Goal: Task Accomplishment & Management: Use online tool/utility

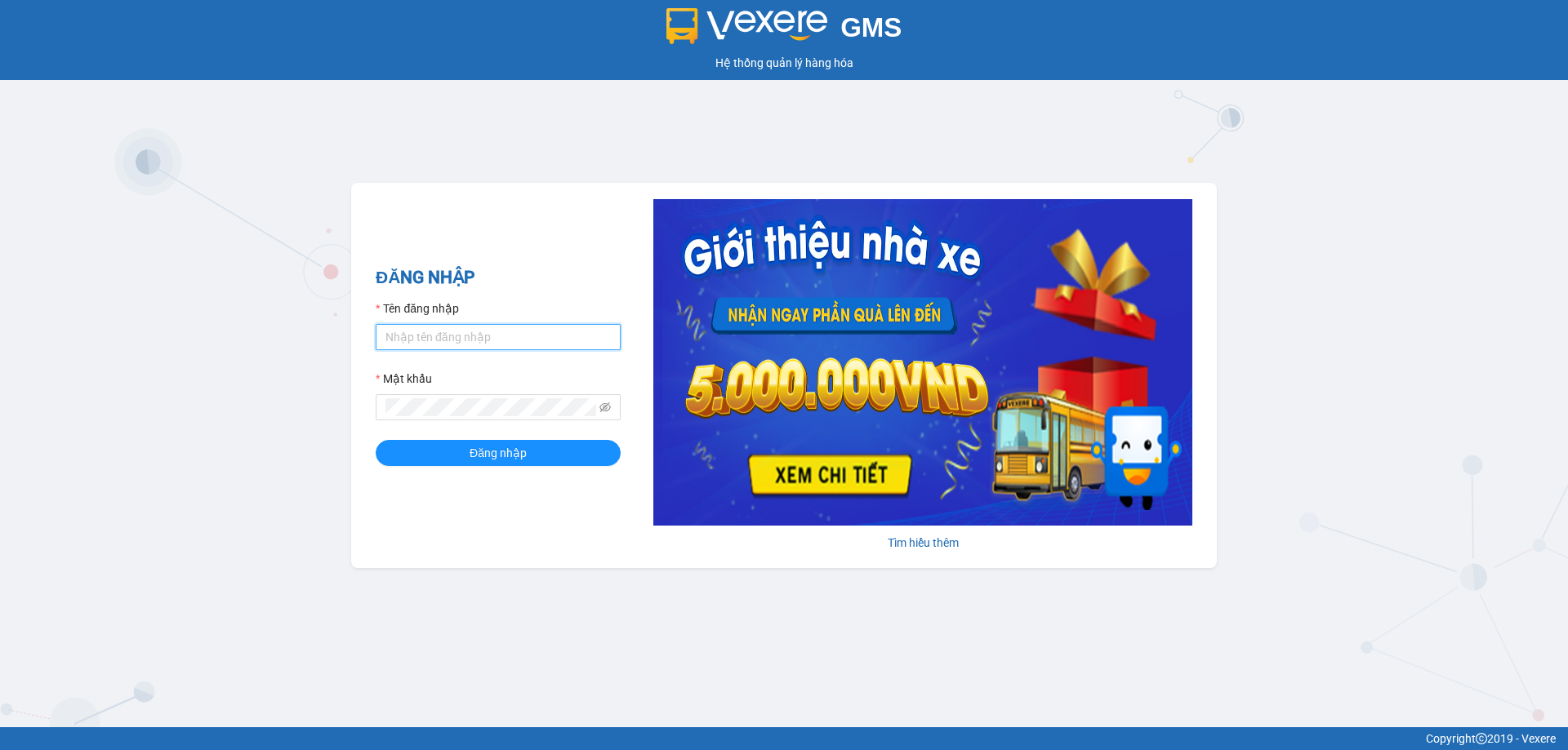
click at [508, 335] on input "Tên đăng nhập" at bounding box center [498, 337] width 245 height 26
type input "vudung.thoidai"
click at [464, 451] on button "Đăng nhập" at bounding box center [498, 453] width 245 height 26
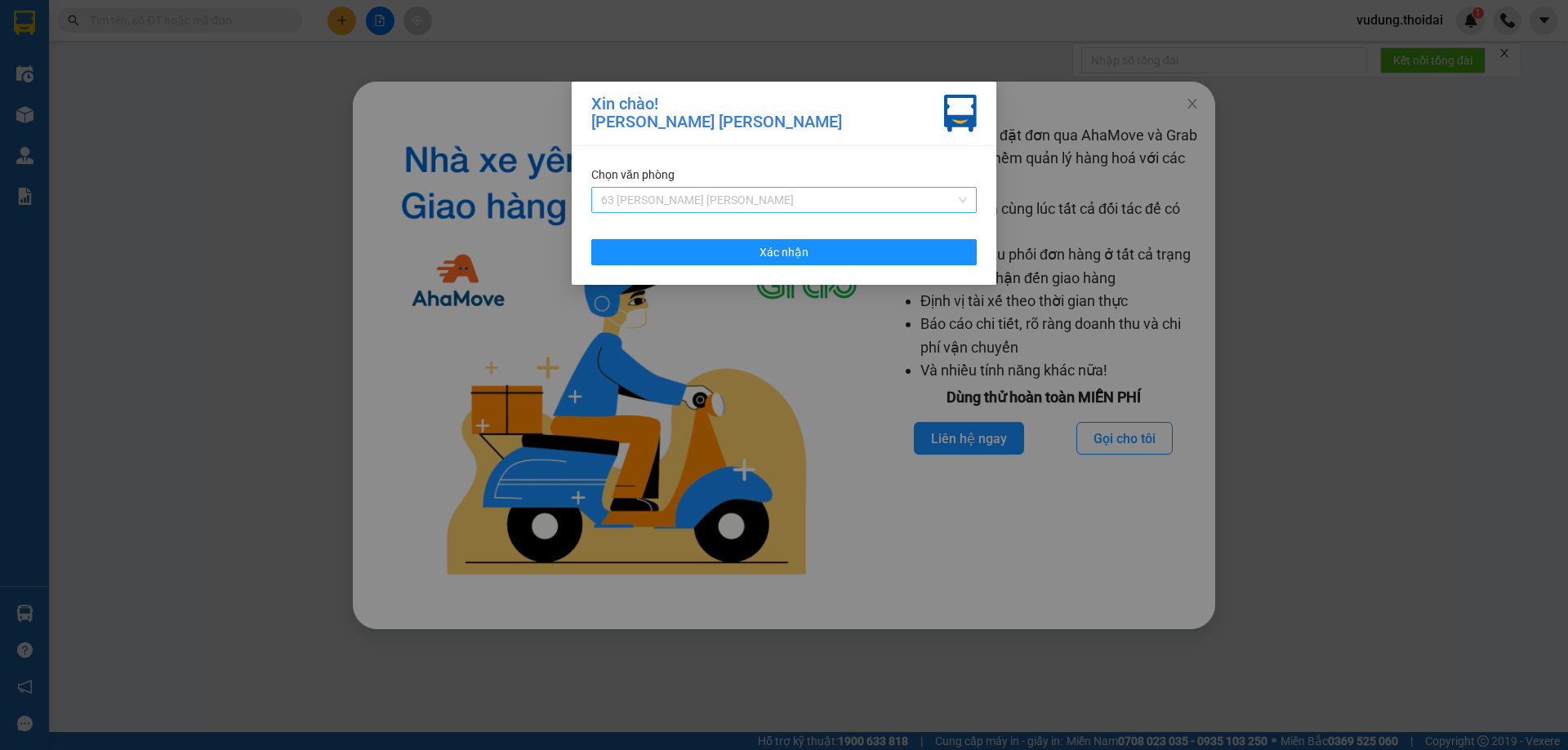
click at [711, 192] on span "63 [PERSON_NAME] [PERSON_NAME]" at bounding box center [784, 200] width 366 height 24
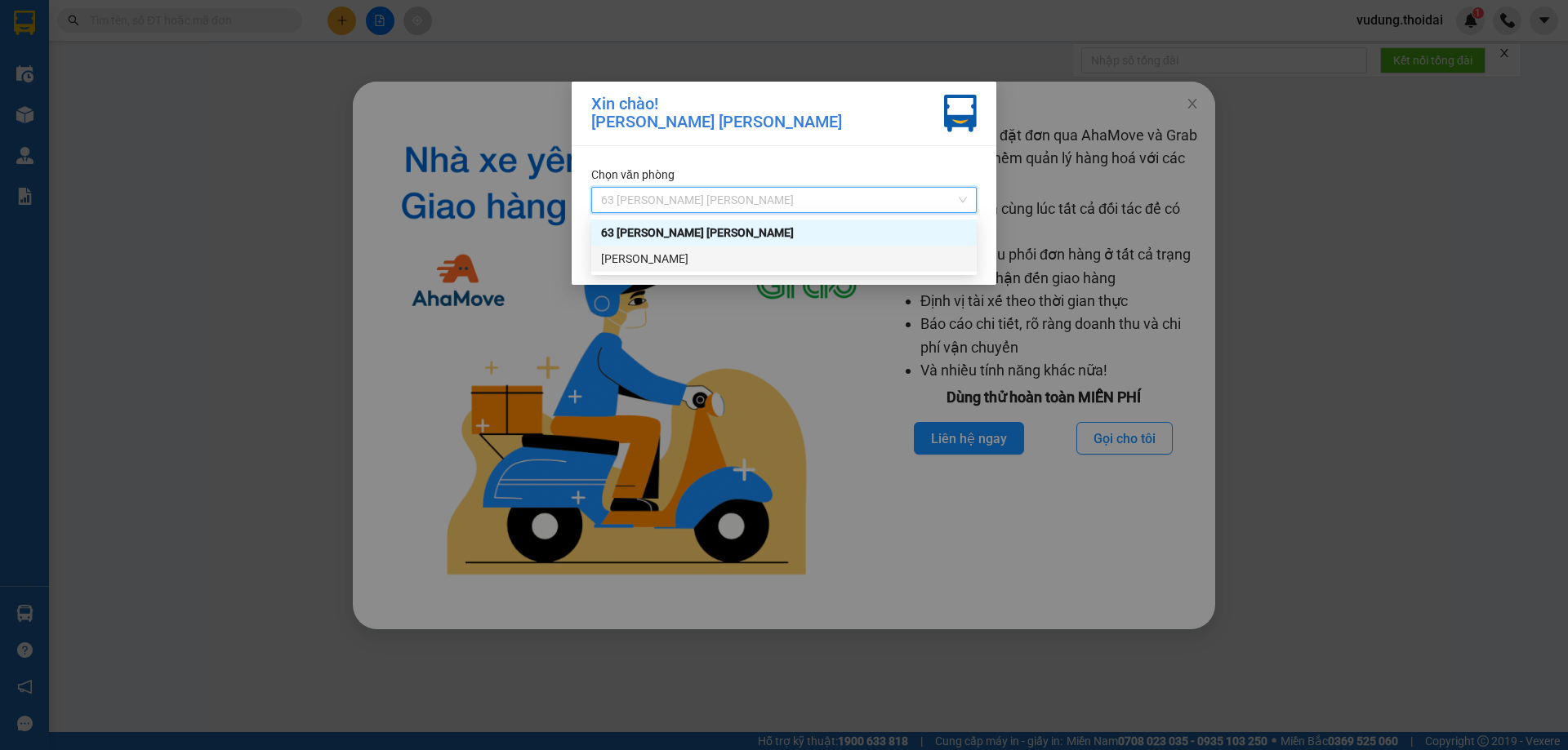
click at [686, 248] on div "[PERSON_NAME]" at bounding box center [784, 259] width 386 height 26
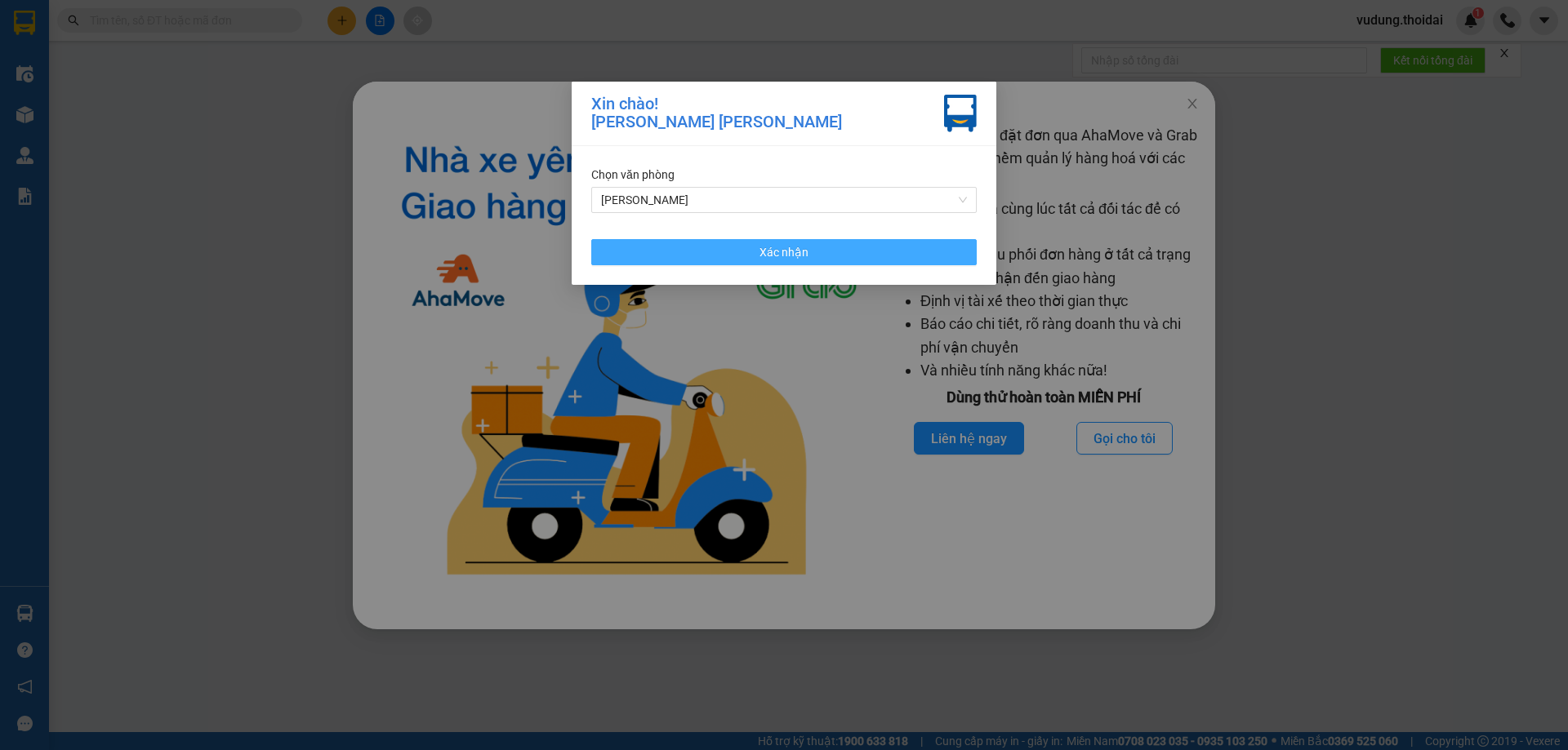
click at [698, 254] on button "Xác nhận" at bounding box center [784, 252] width 386 height 26
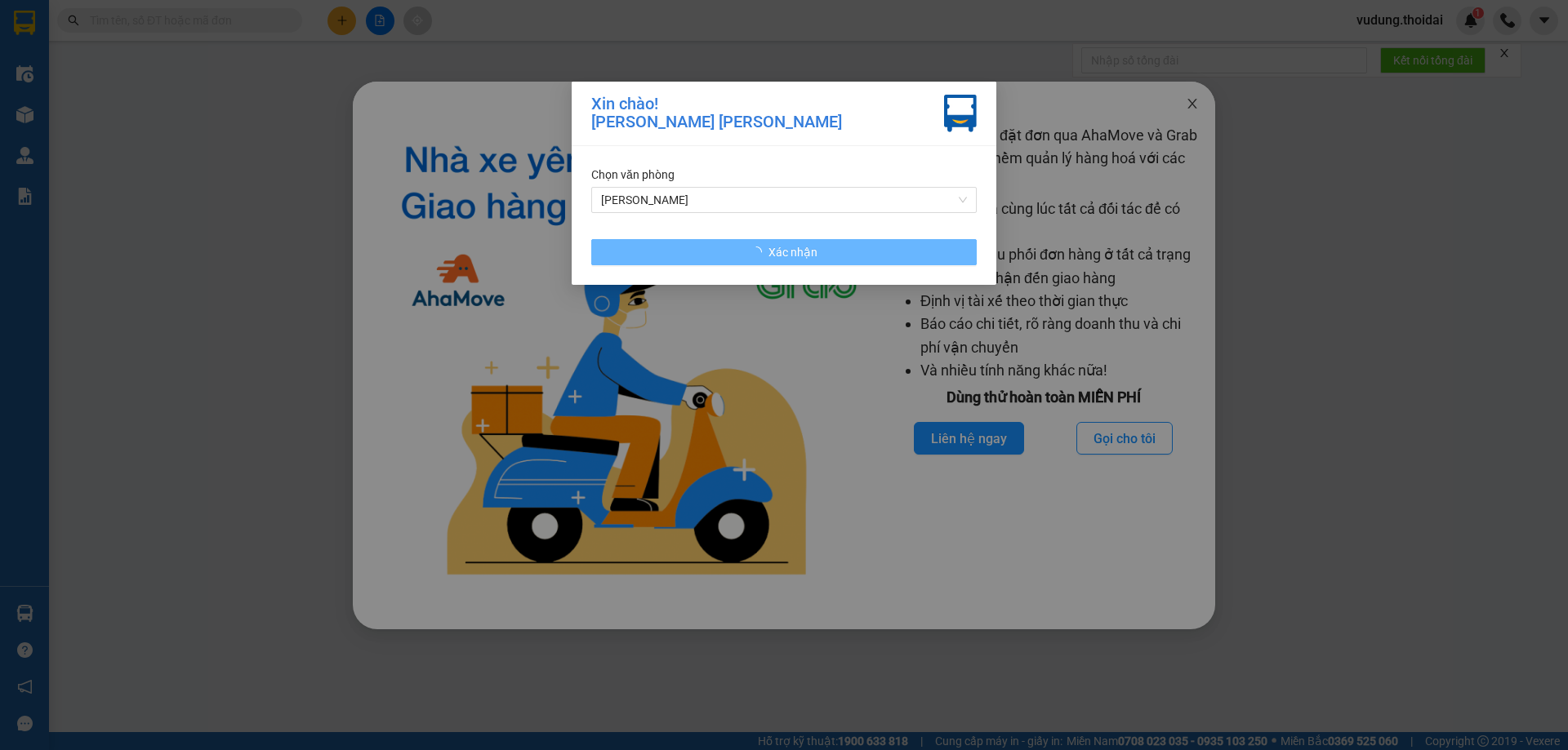
click at [1195, 110] on icon "close" at bounding box center [1192, 104] width 13 height 13
